Goal: Transaction & Acquisition: Obtain resource

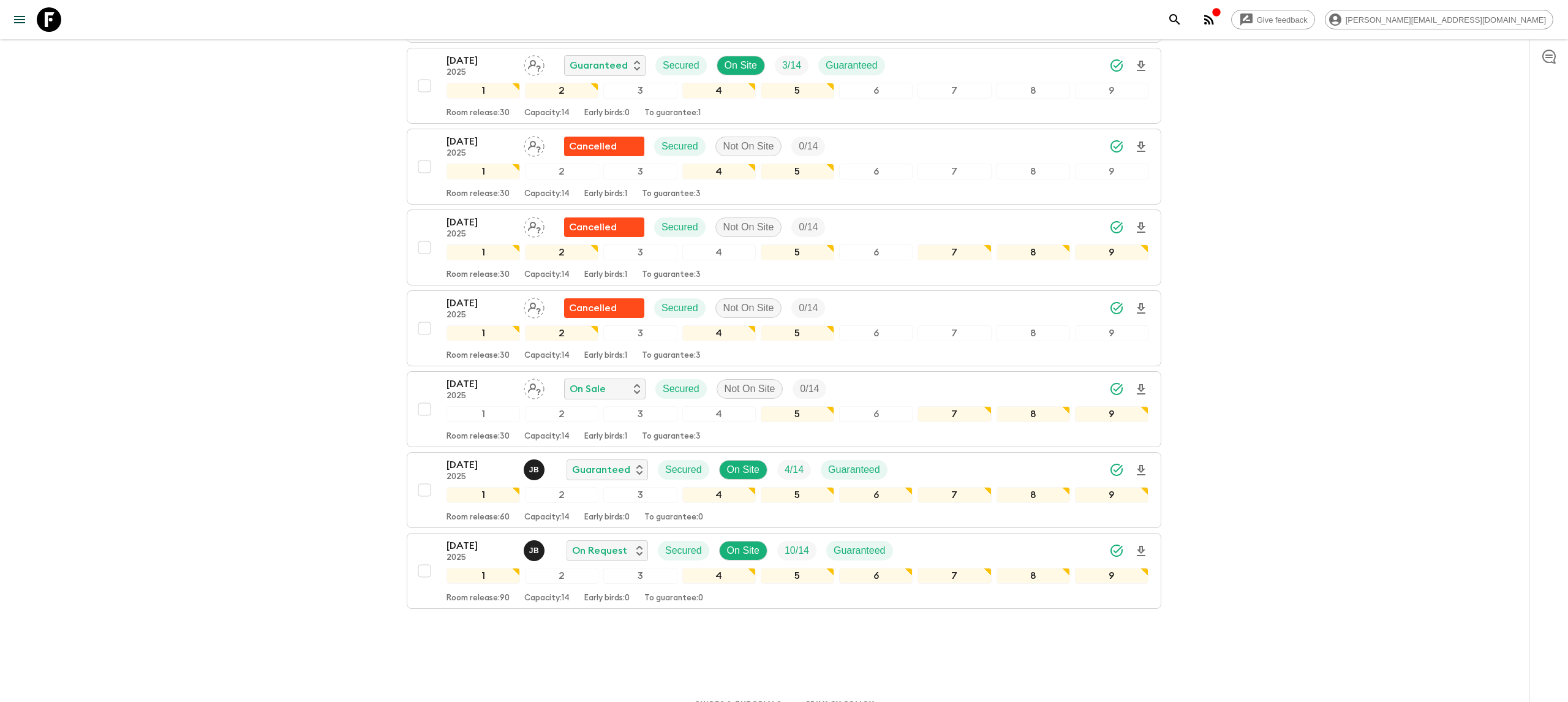
scroll to position [379, 0]
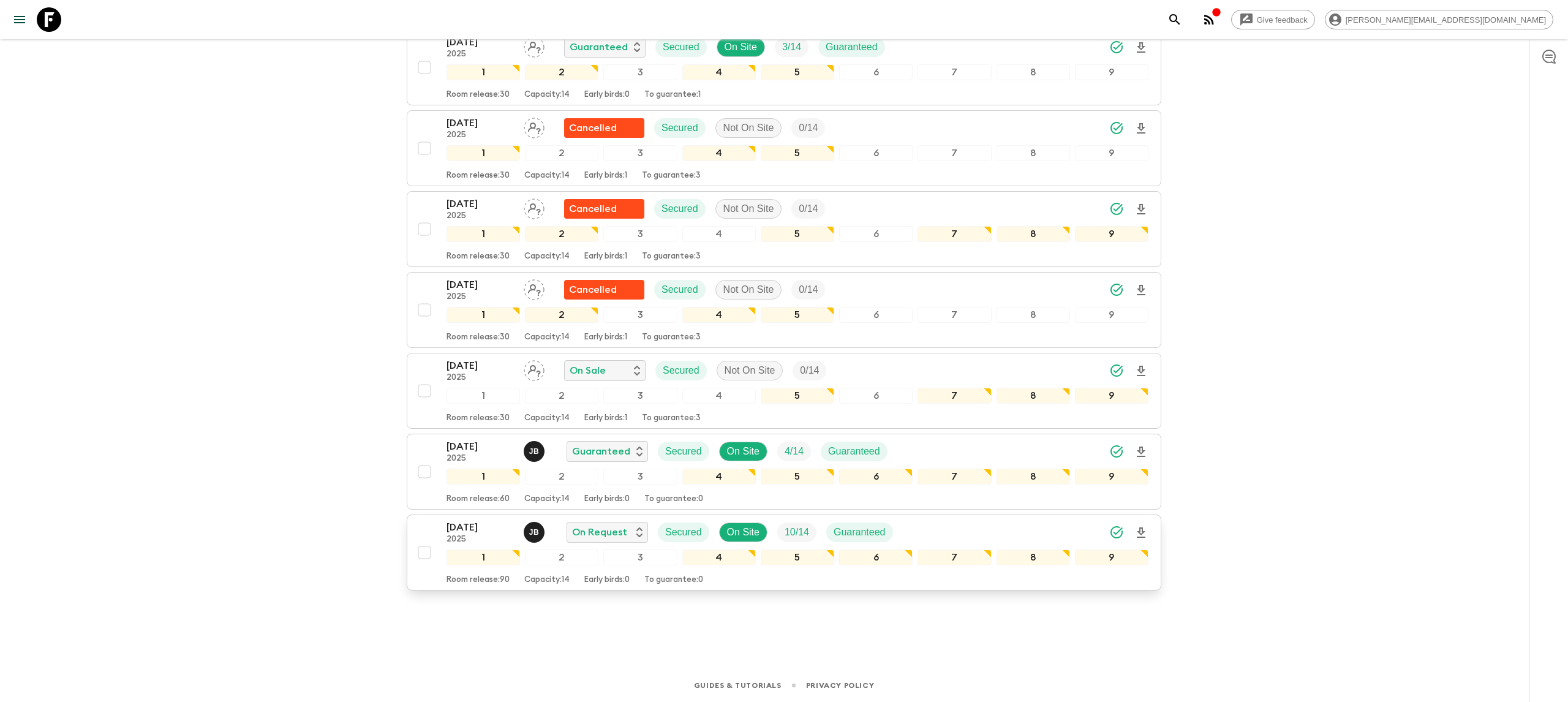
click at [462, 527] on p "[DATE]" at bounding box center [480, 527] width 67 height 15
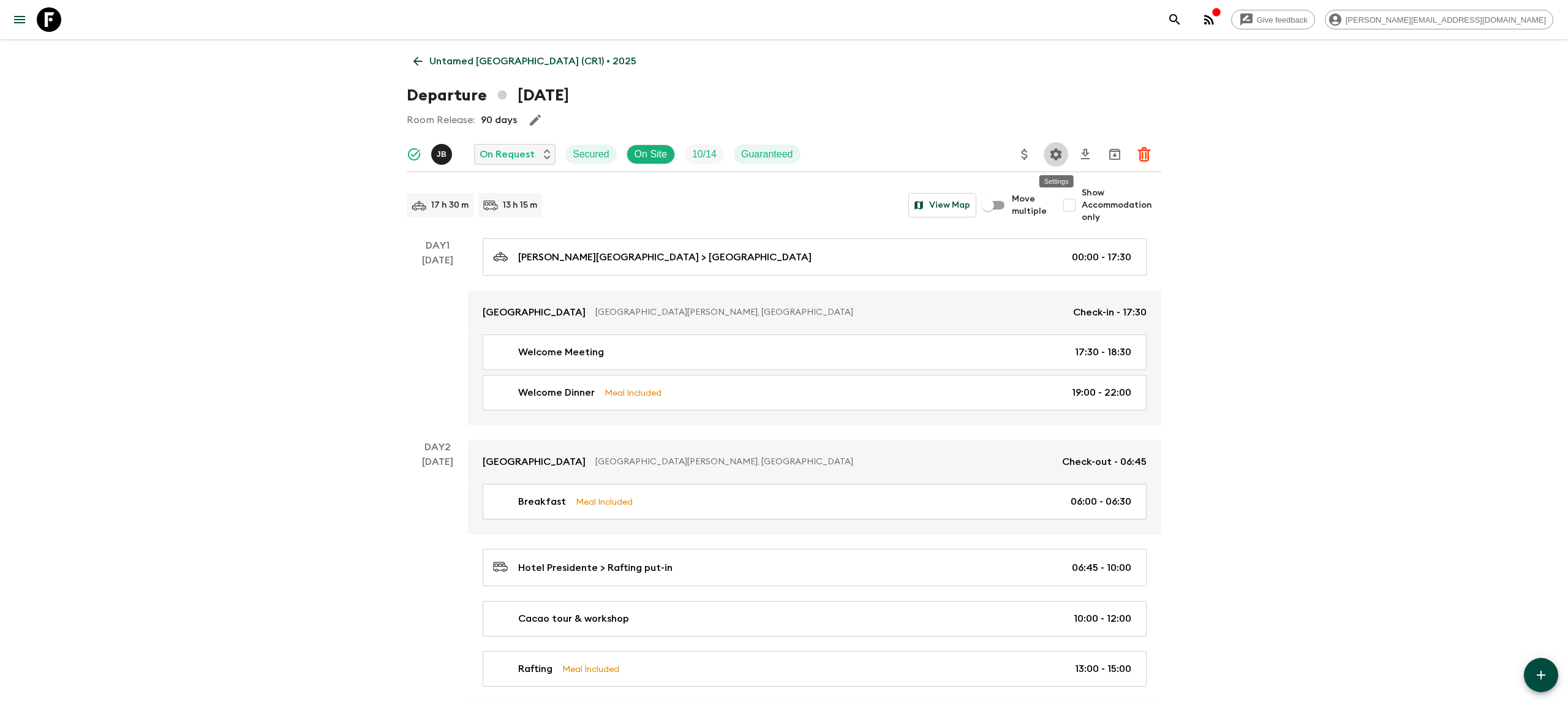
click at [1051, 149] on icon "Settings" at bounding box center [1056, 155] width 15 height 15
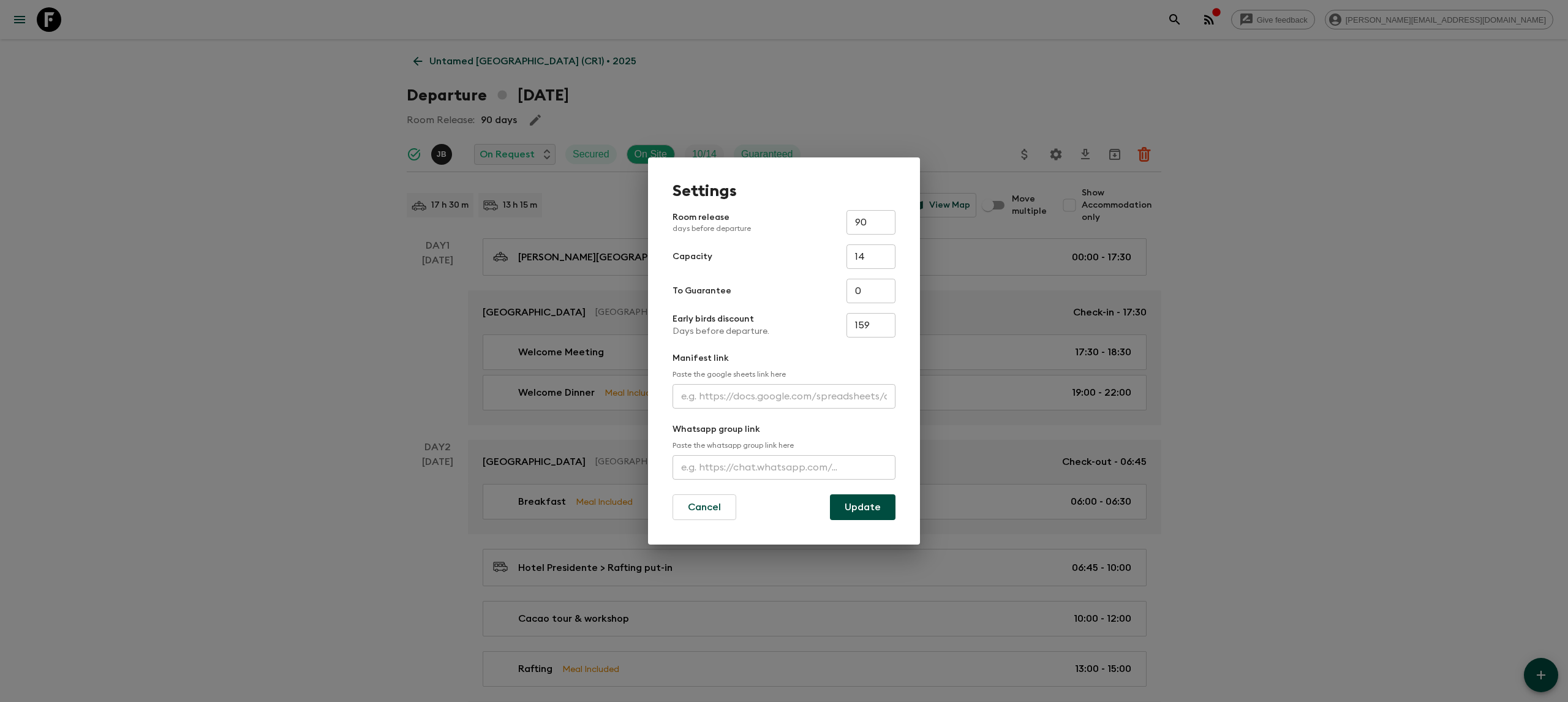
click at [726, 401] on input "text" at bounding box center [784, 397] width 223 height 25
paste input "[URL][DOMAIN_NAME]"
type input "[URL][DOMAIN_NAME]"
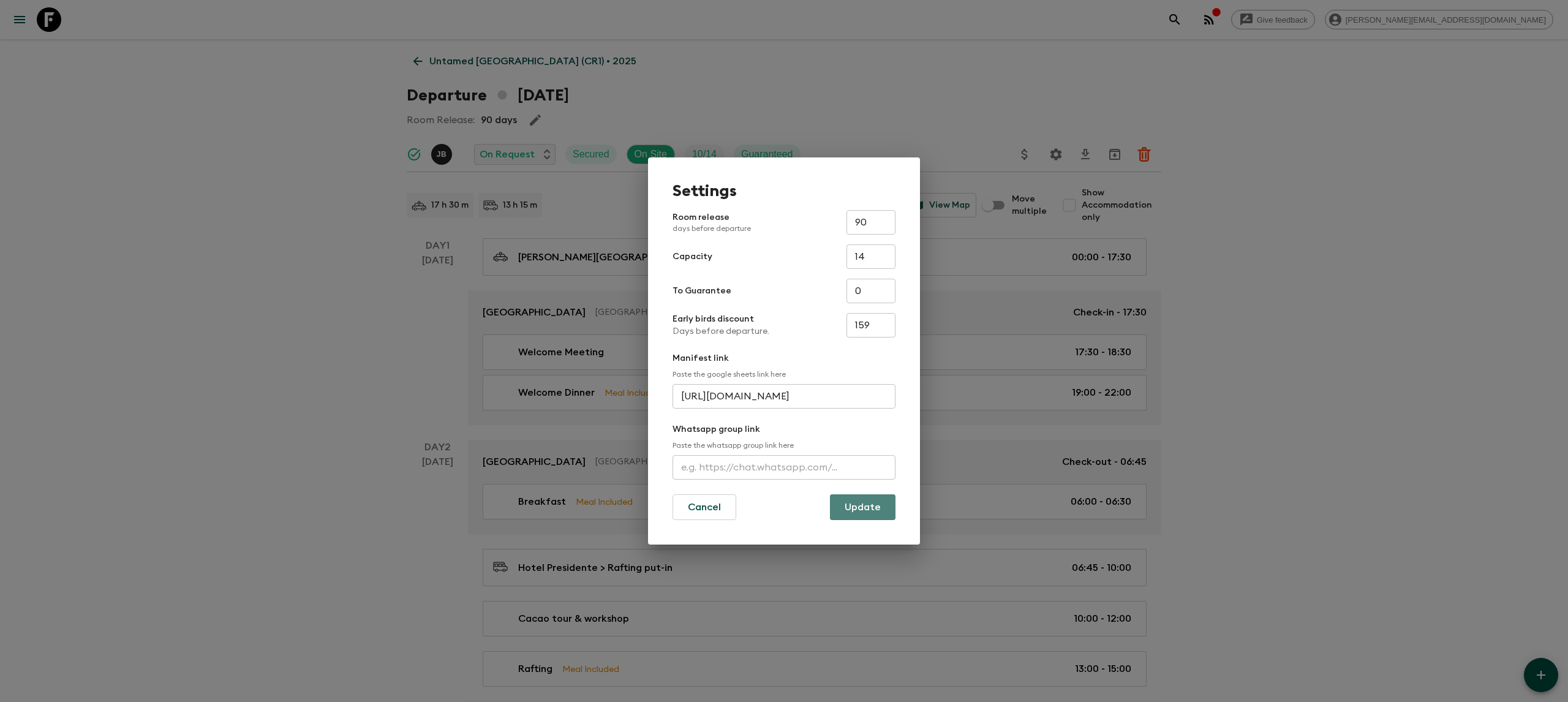
click at [869, 511] on button "Update" at bounding box center [863, 508] width 66 height 26
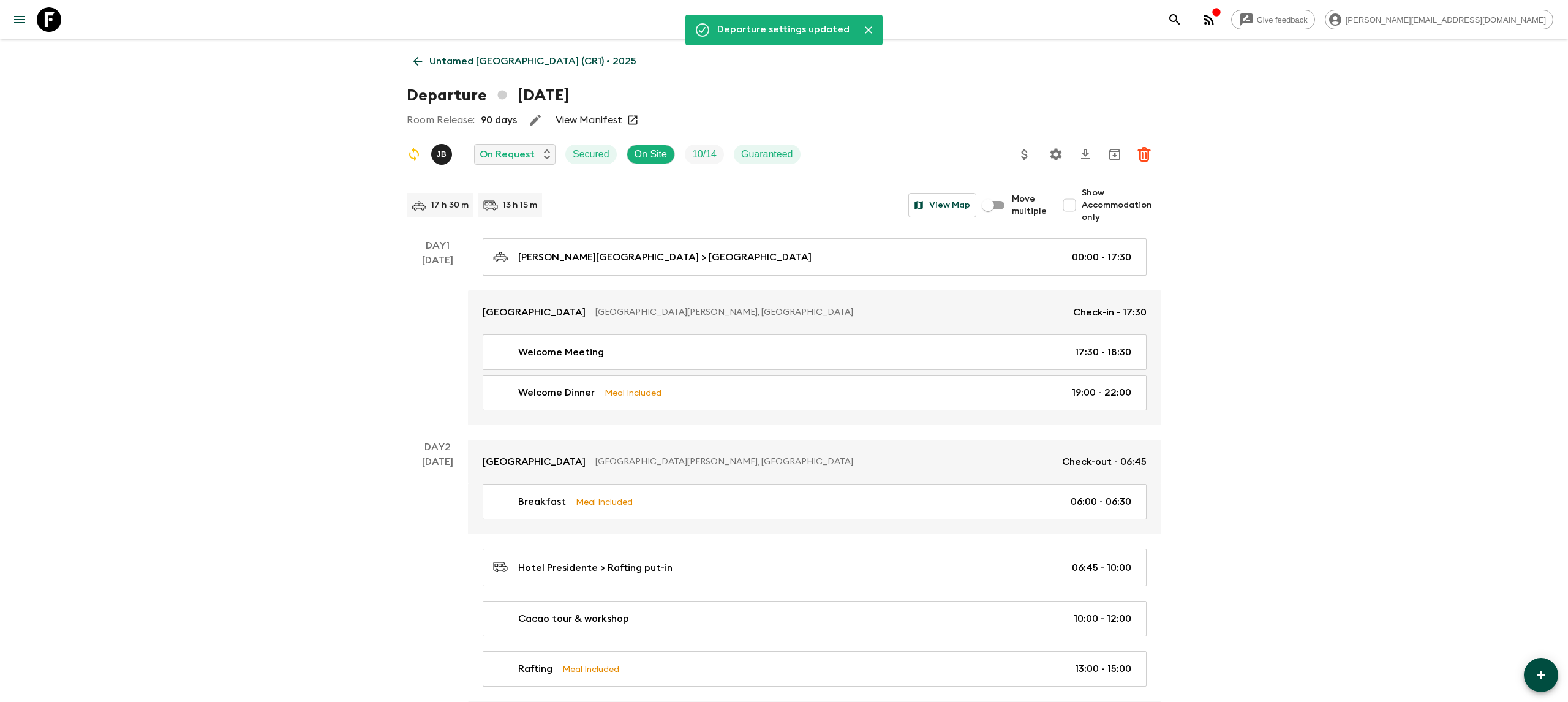
click at [436, 59] on p "Untamed [GEOGRAPHIC_DATA] (CR1) • 2025" at bounding box center [533, 61] width 207 height 15
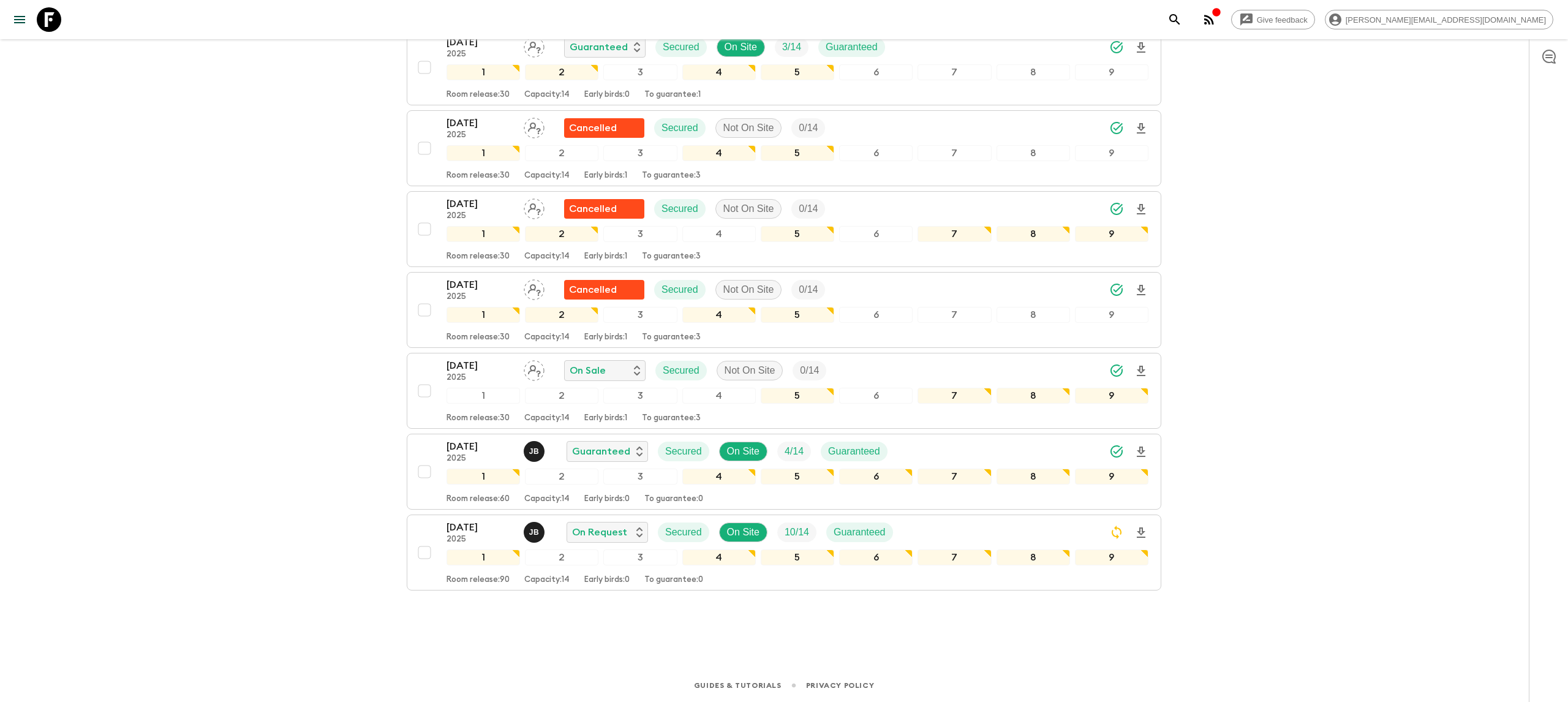
scroll to position [379, 0]
click at [38, 15] on icon at bounding box center [49, 20] width 25 height 25
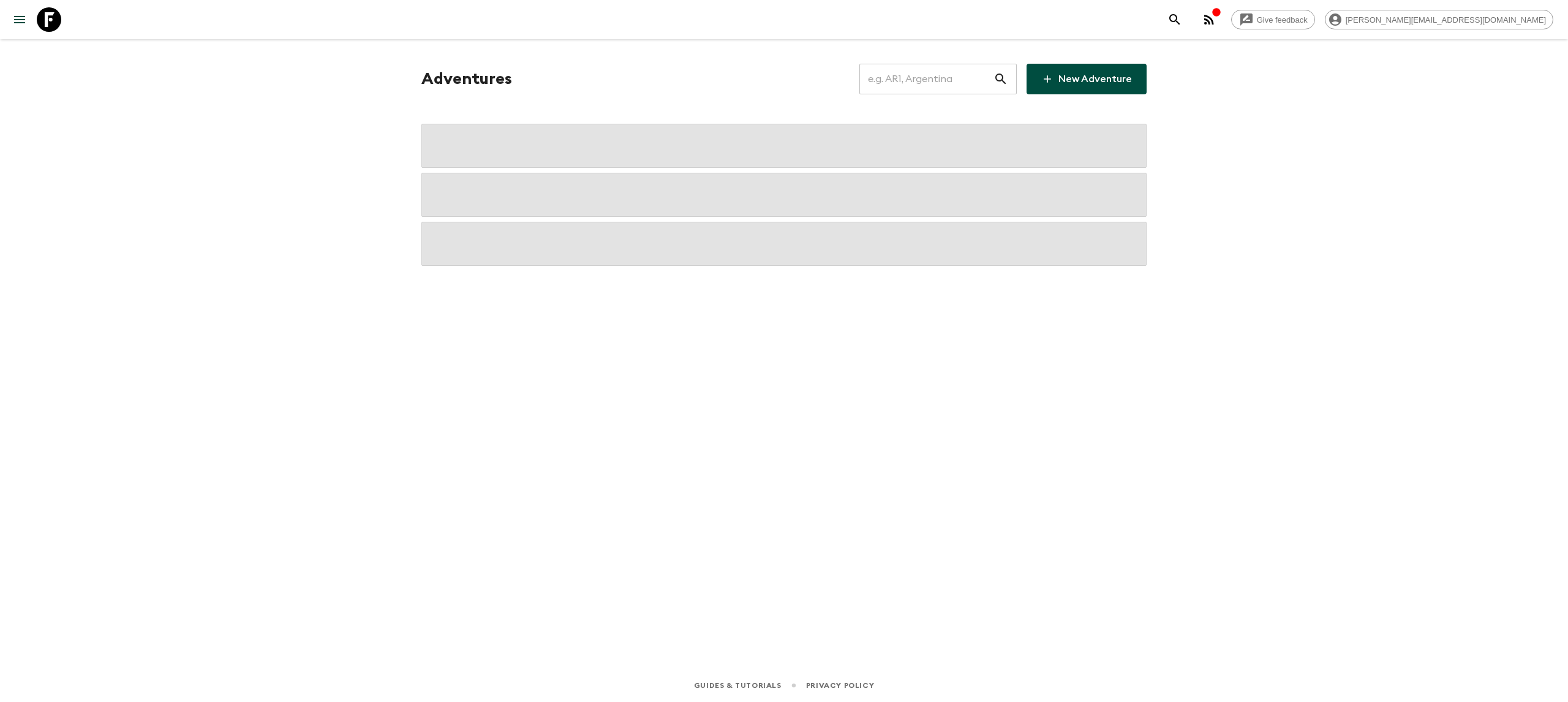
click at [929, 90] on input "text" at bounding box center [926, 79] width 134 height 34
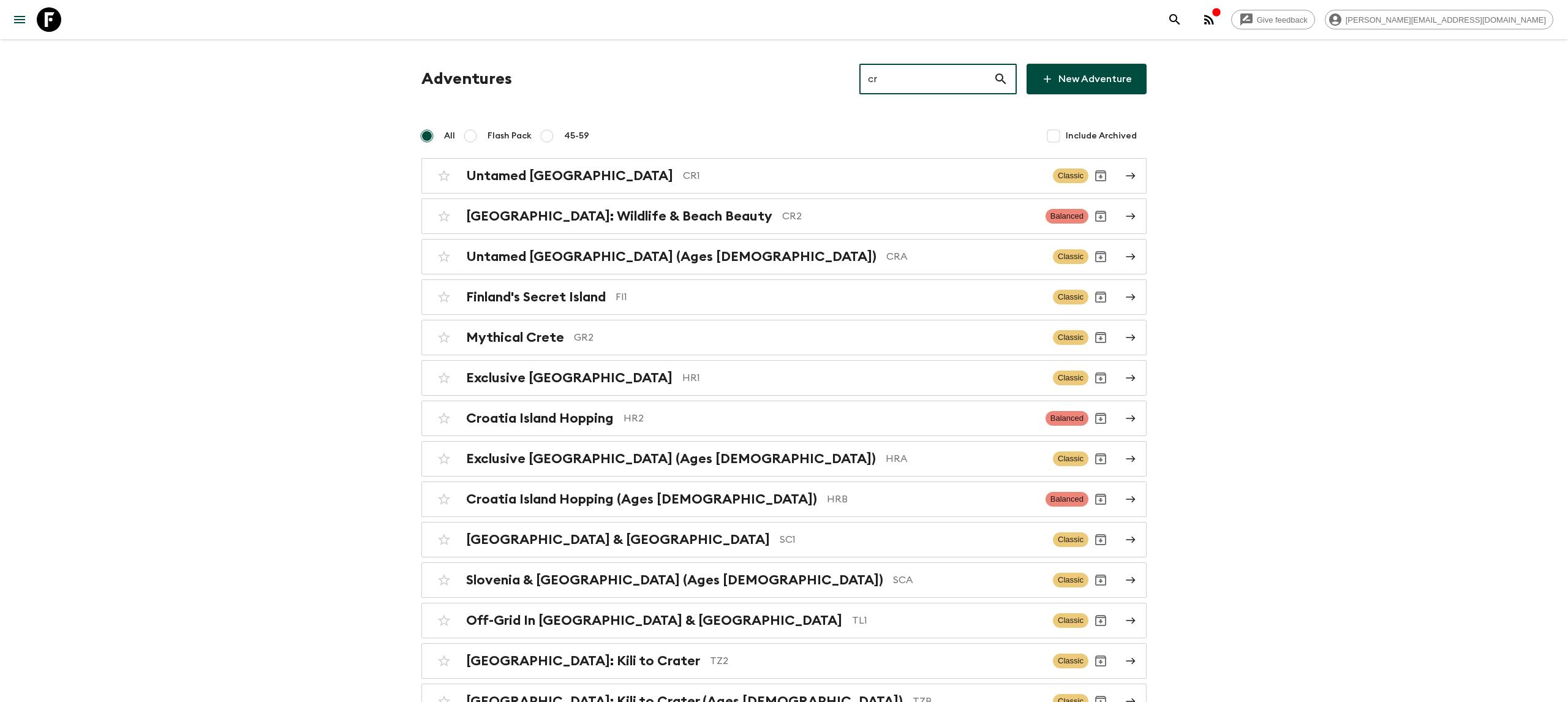
type input "cr2"
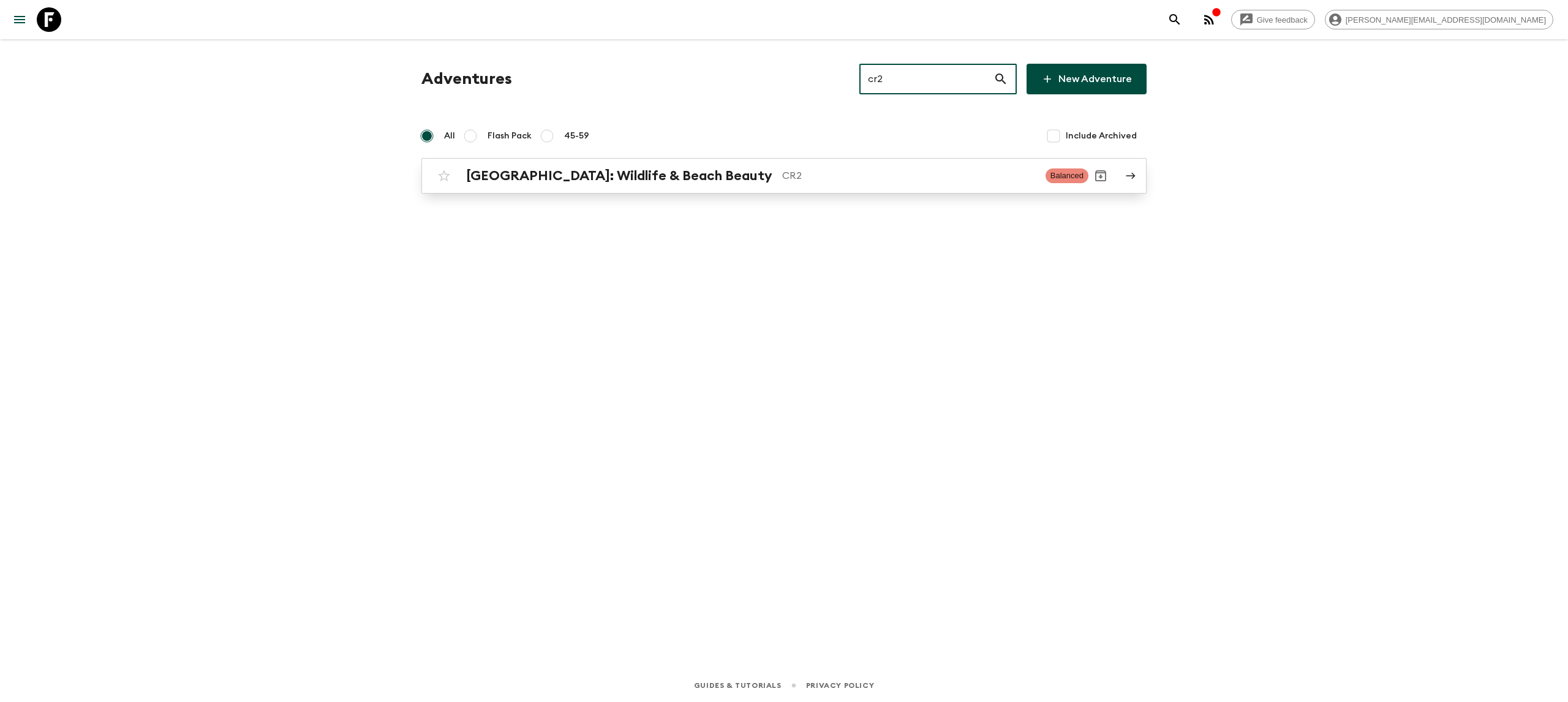
click at [547, 179] on h2 "[GEOGRAPHIC_DATA]: Wildlife & Beach Beauty" at bounding box center [619, 176] width 306 height 16
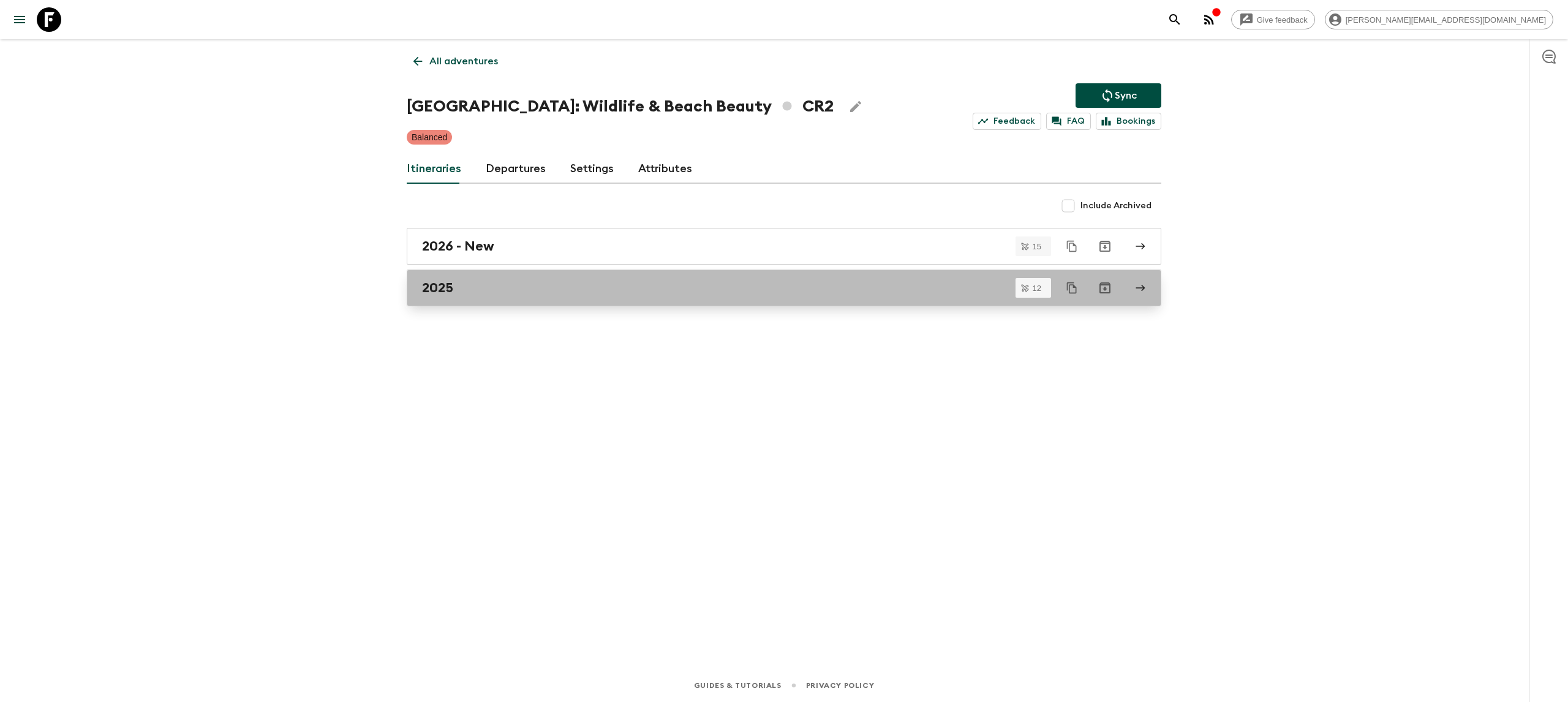
click at [488, 300] on link "2025" at bounding box center [784, 288] width 755 height 37
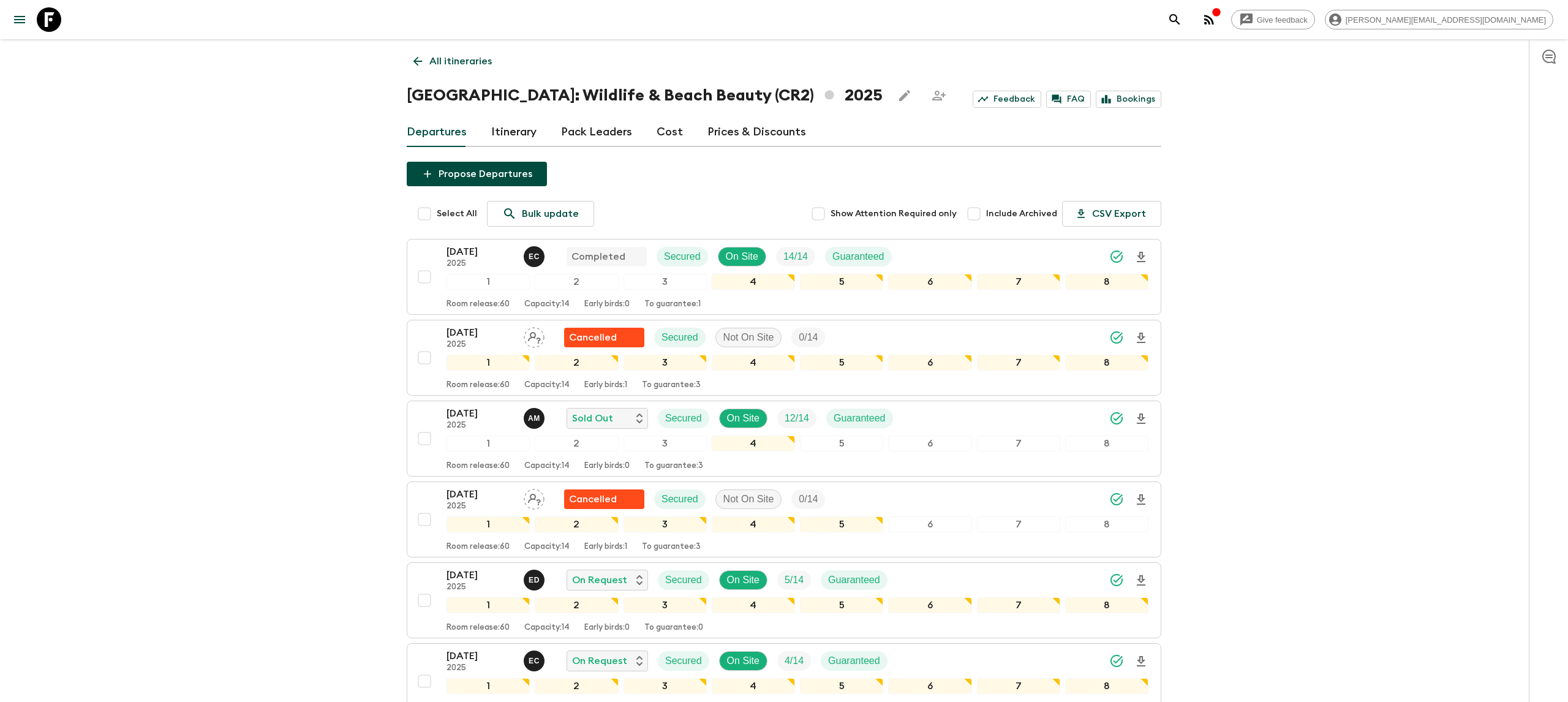
scroll to position [624, 0]
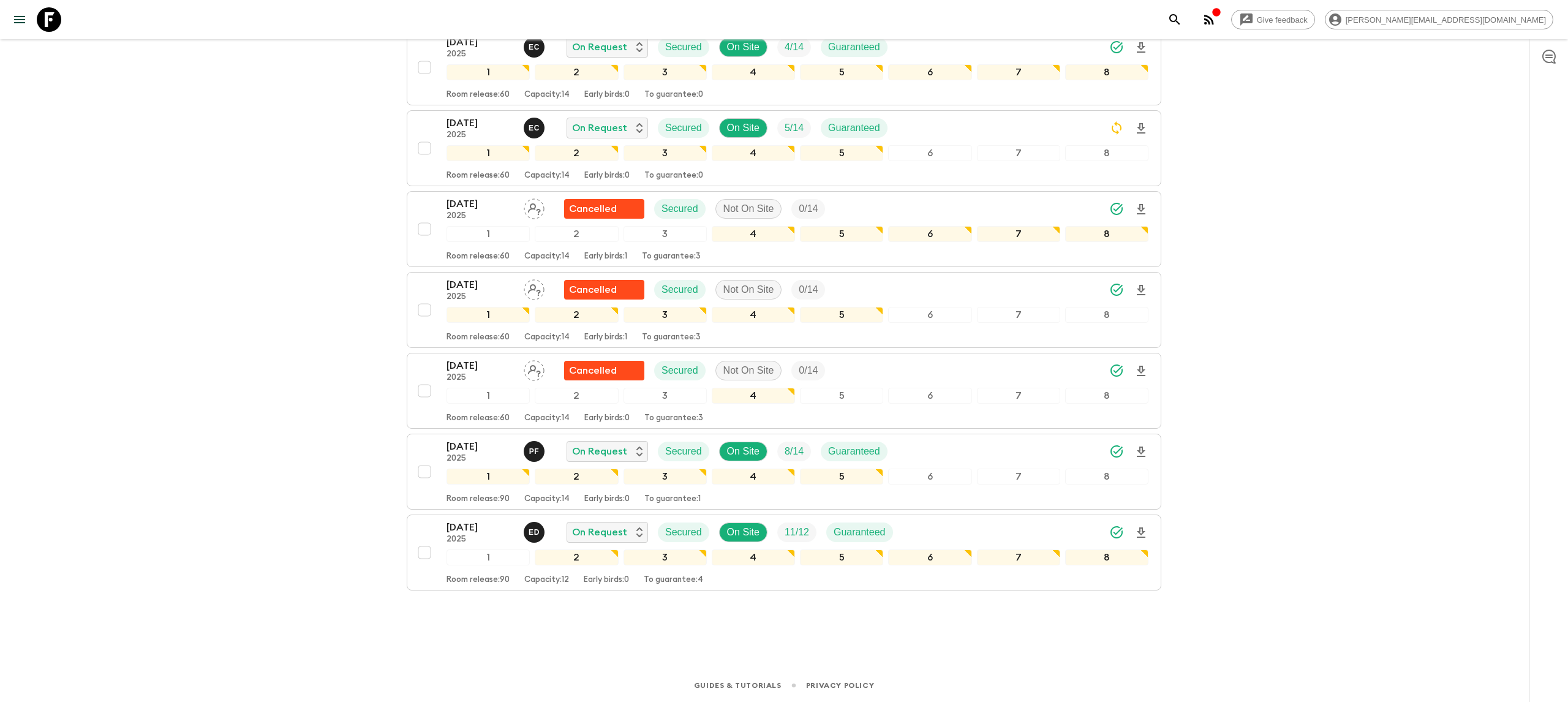
click at [29, 25] on button "menu" at bounding box center [20, 20] width 25 height 25
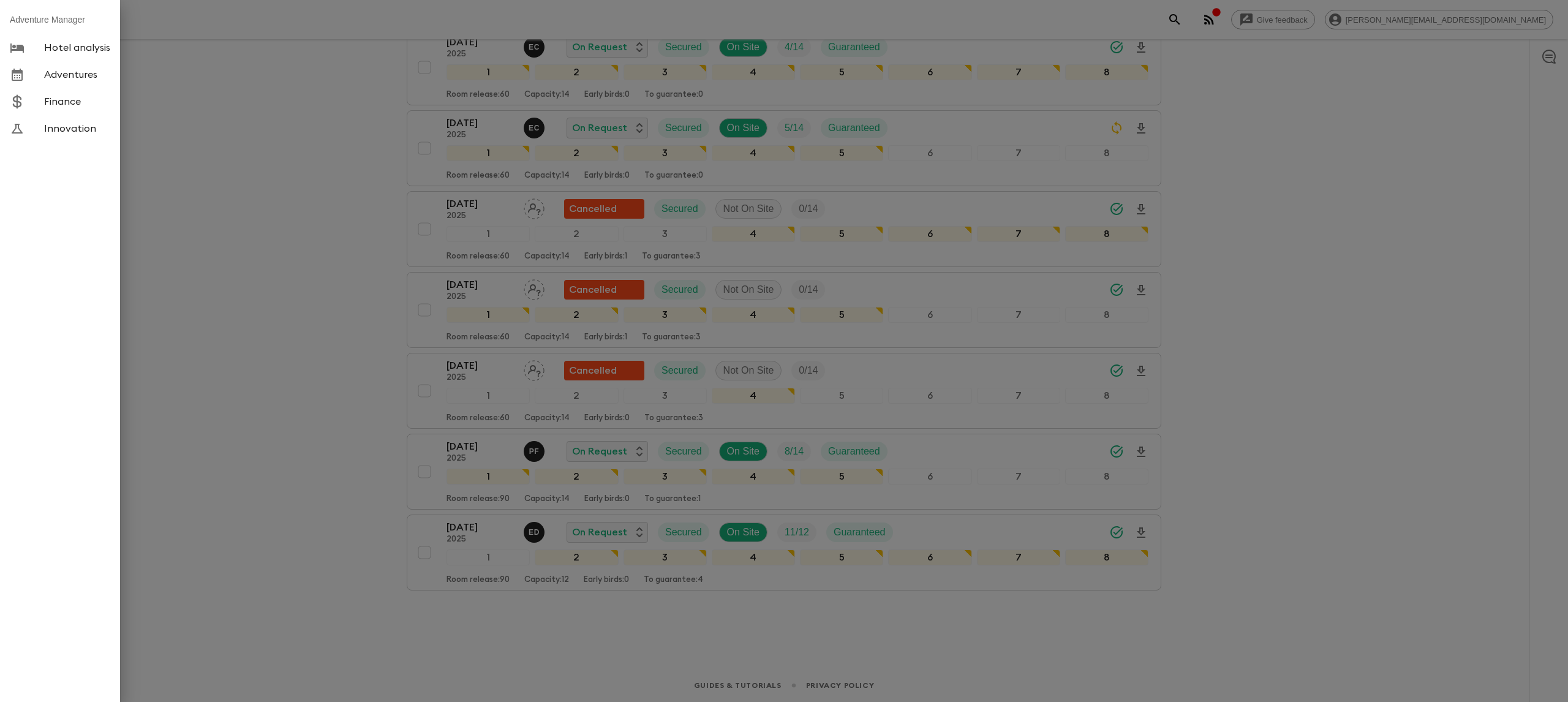
click at [216, 89] on div at bounding box center [784, 351] width 1568 height 702
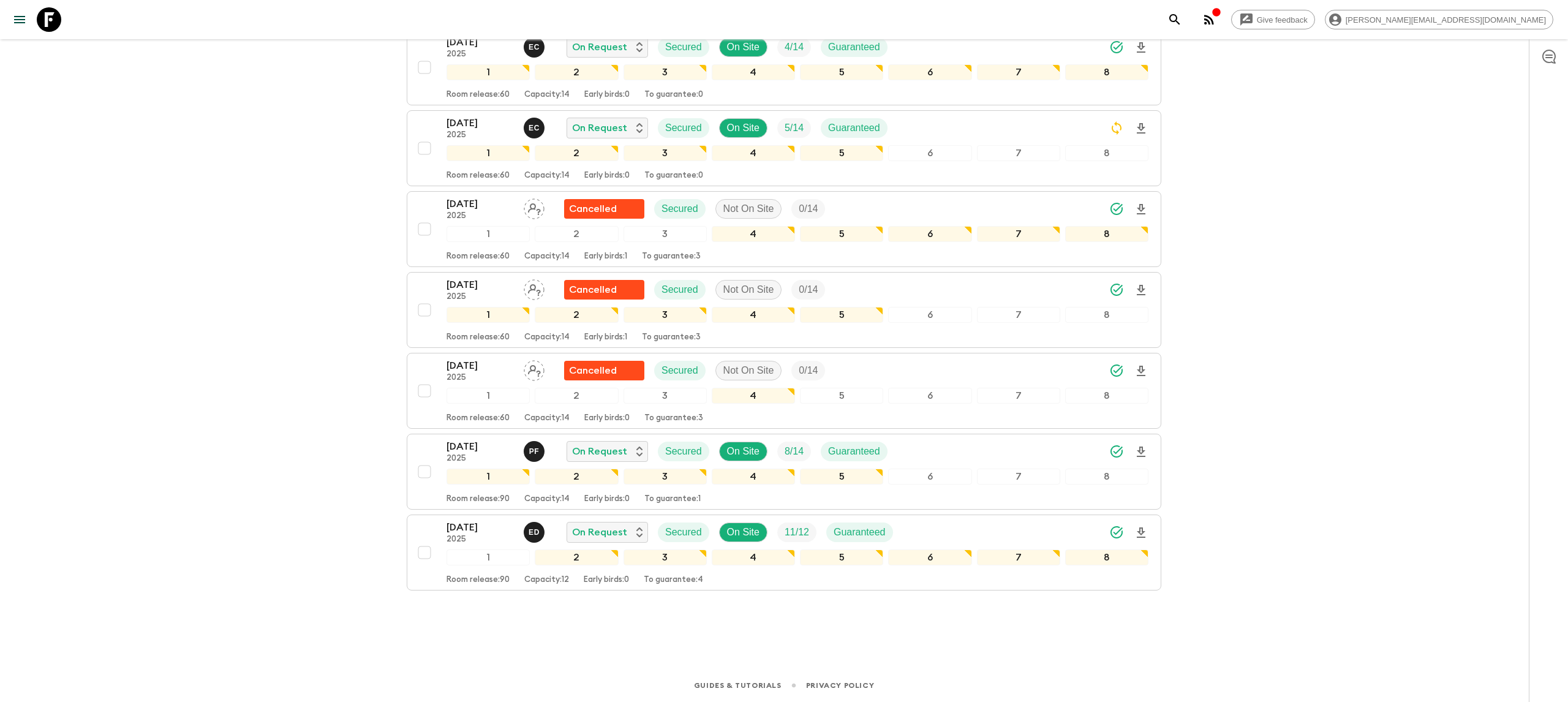
click at [51, 17] on icon at bounding box center [49, 20] width 25 height 25
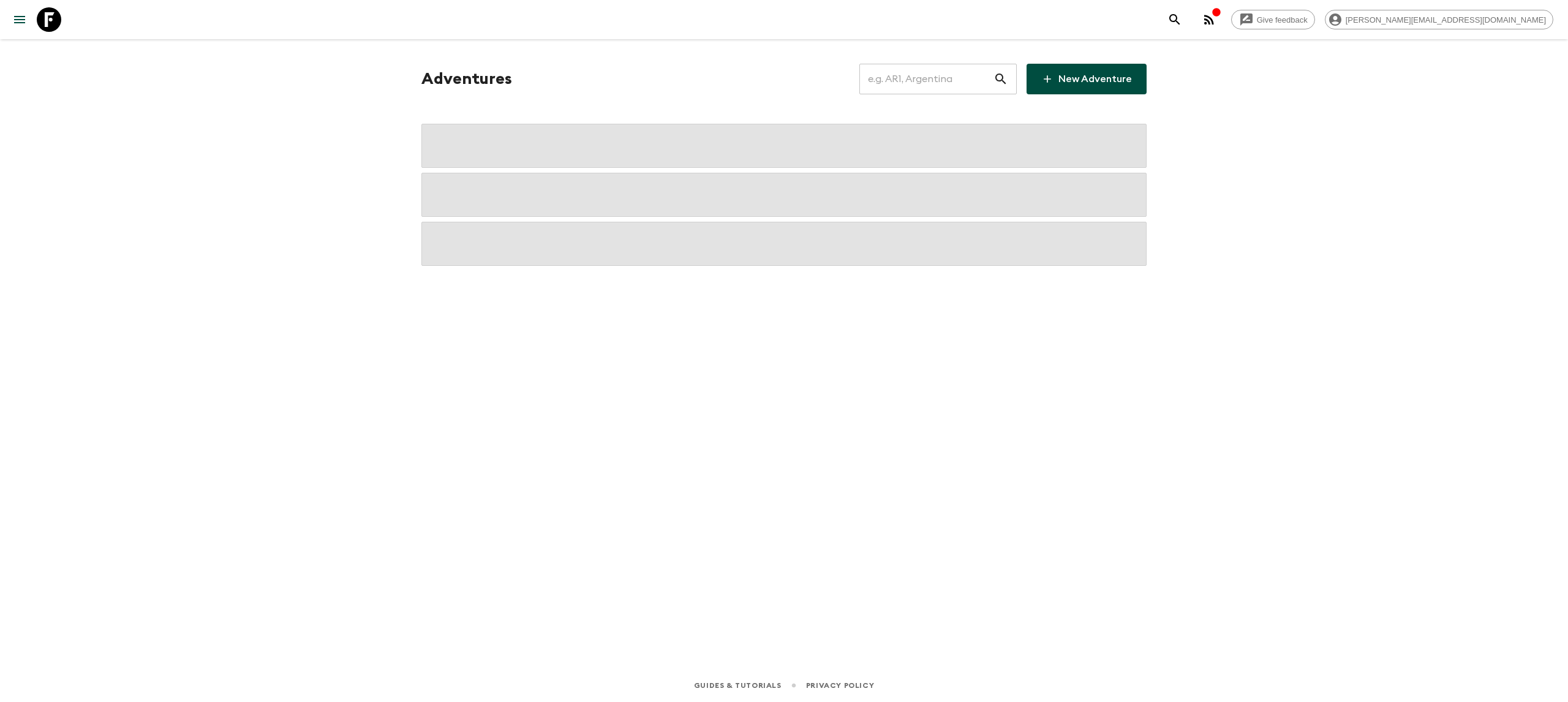
click at [939, 80] on input "text" at bounding box center [926, 79] width 134 height 34
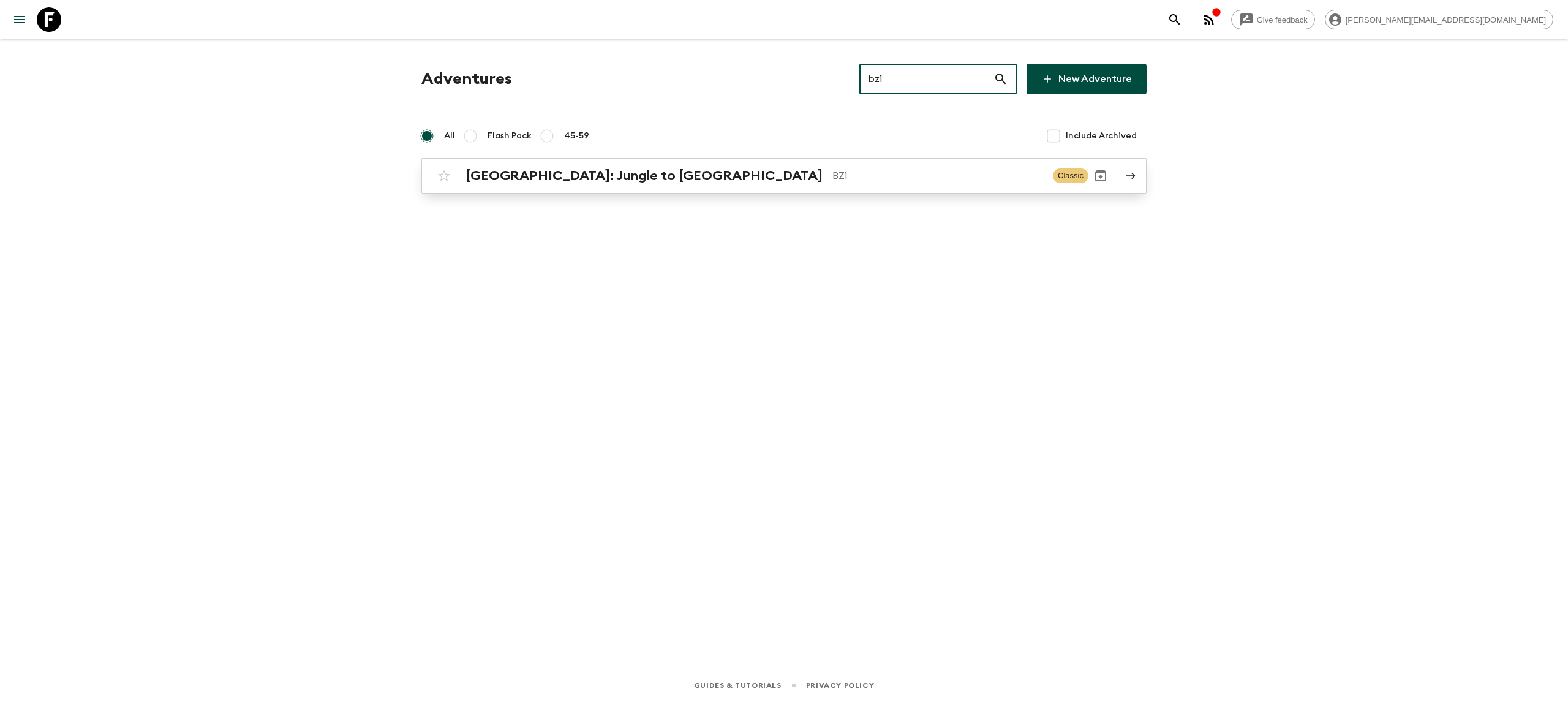
type input "bz1"
click at [832, 178] on p "BZ1" at bounding box center [937, 176] width 211 height 15
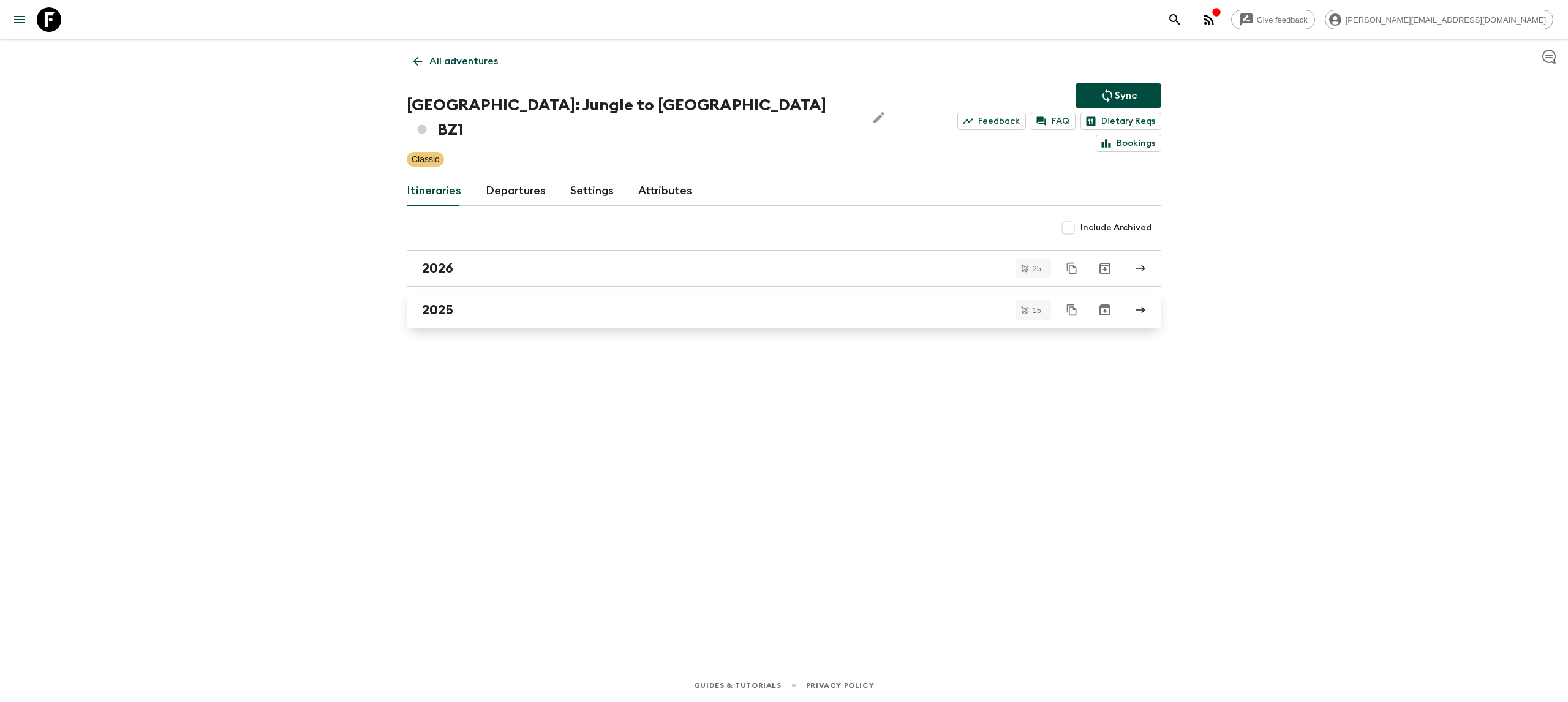
click at [591, 292] on link "2025" at bounding box center [784, 310] width 755 height 37
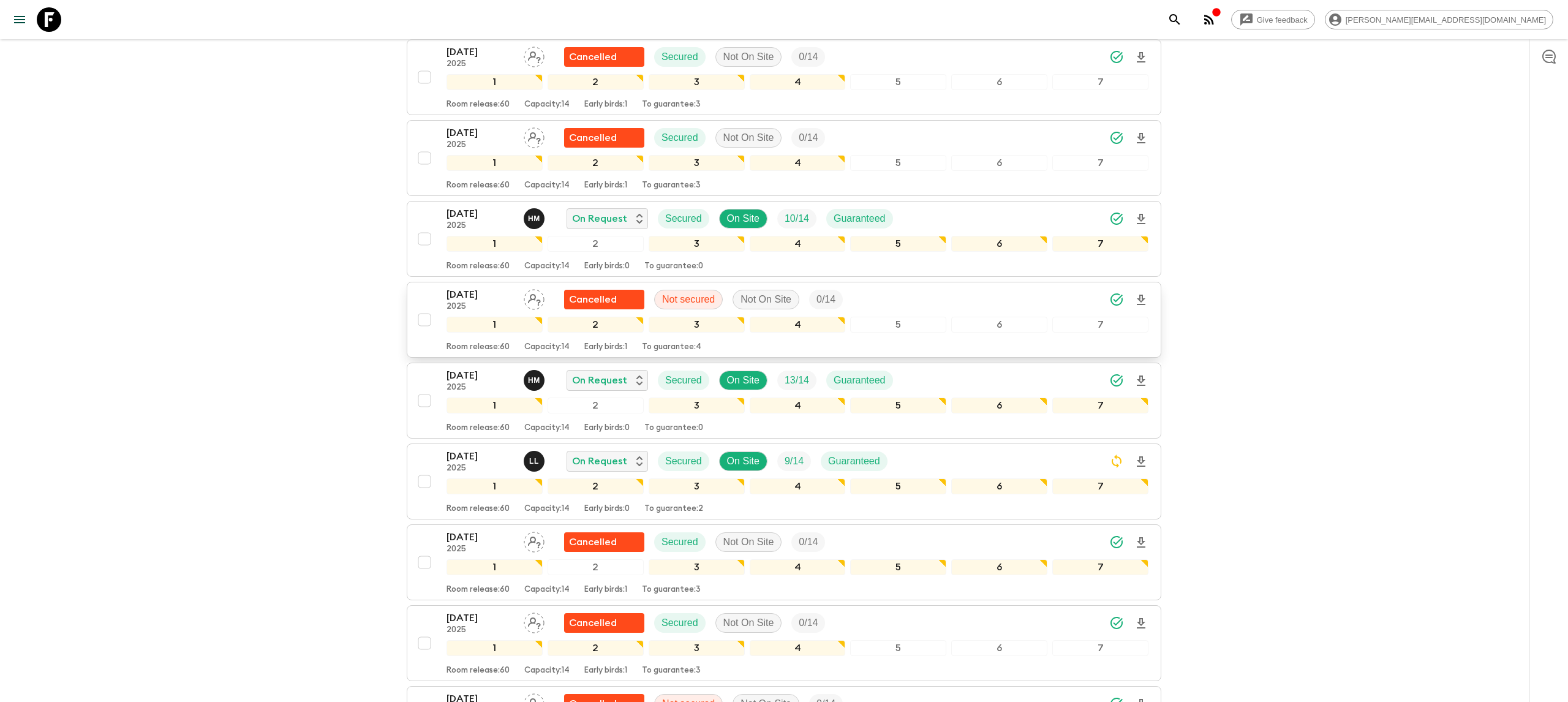
scroll to position [308, 0]
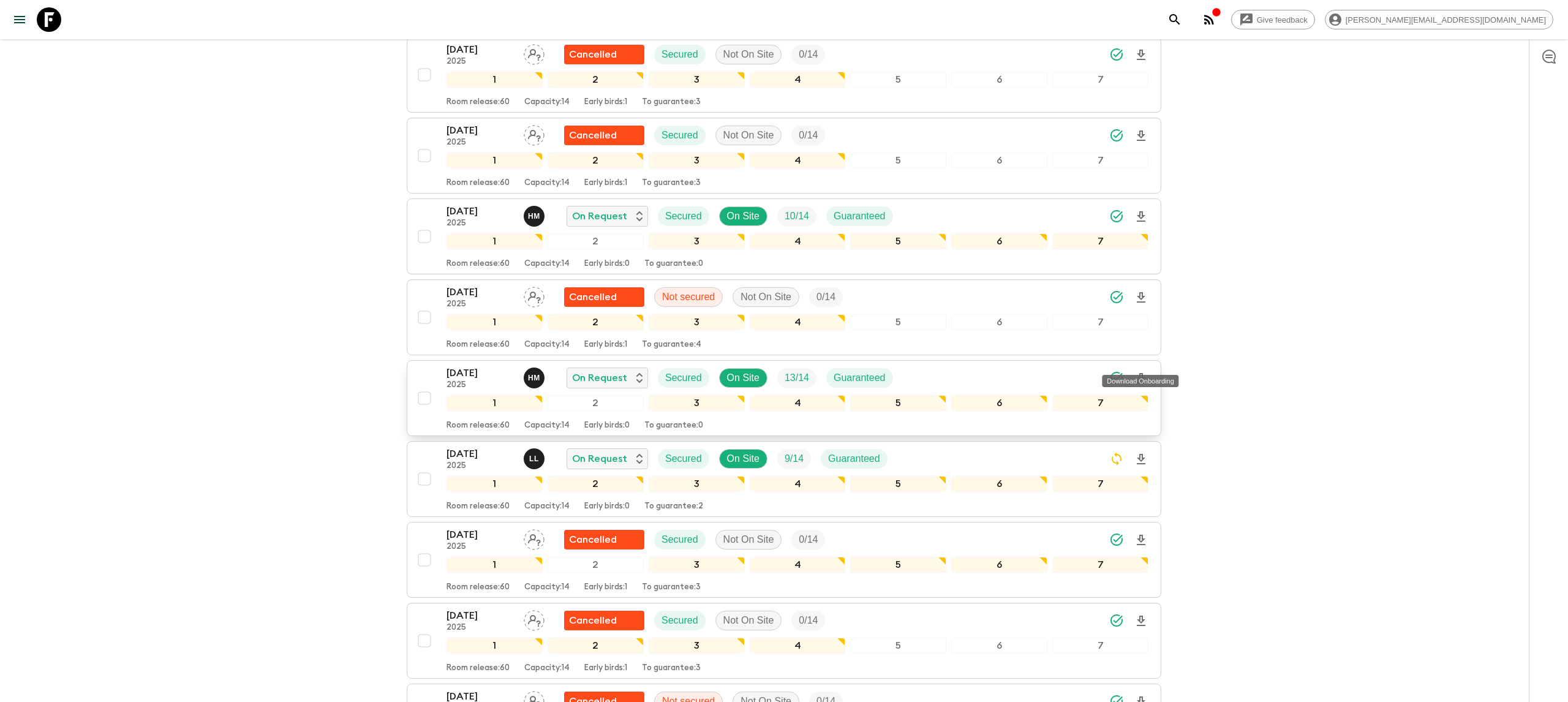
click at [1142, 373] on icon "Download Onboarding" at bounding box center [1141, 378] width 9 height 11
